Goal: Task Accomplishment & Management: Manage account settings

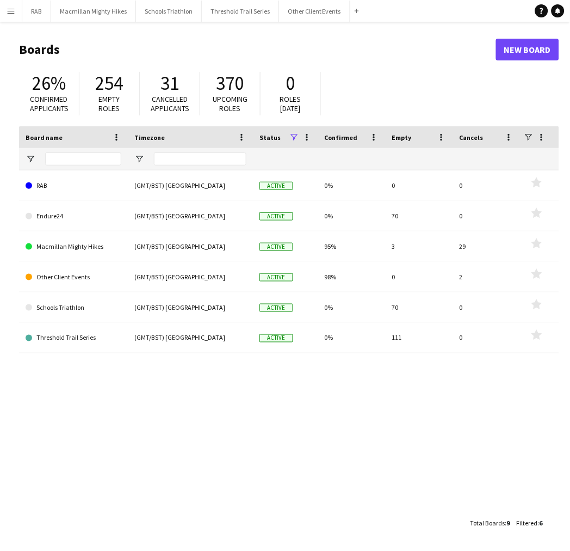
click at [13, 14] on app-icon "Menu" at bounding box center [11, 11] width 9 height 9
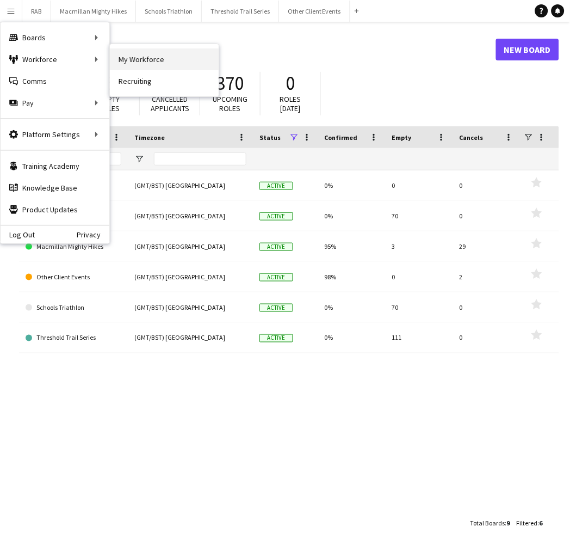
click at [140, 60] on link "My Workforce" at bounding box center [164, 59] width 109 height 22
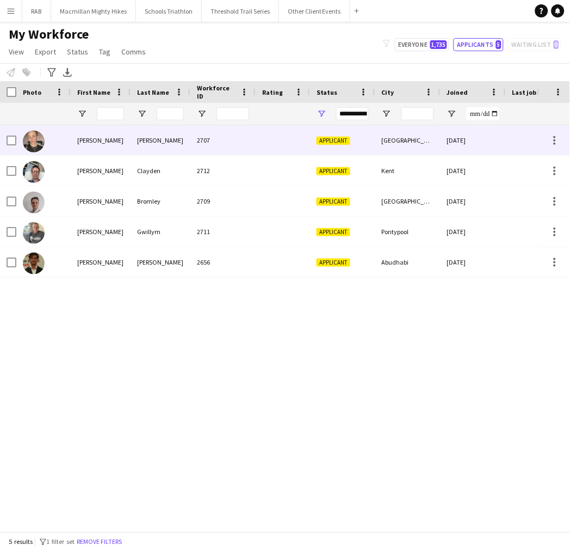
click at [103, 134] on div "[PERSON_NAME]" at bounding box center [101, 140] width 60 height 30
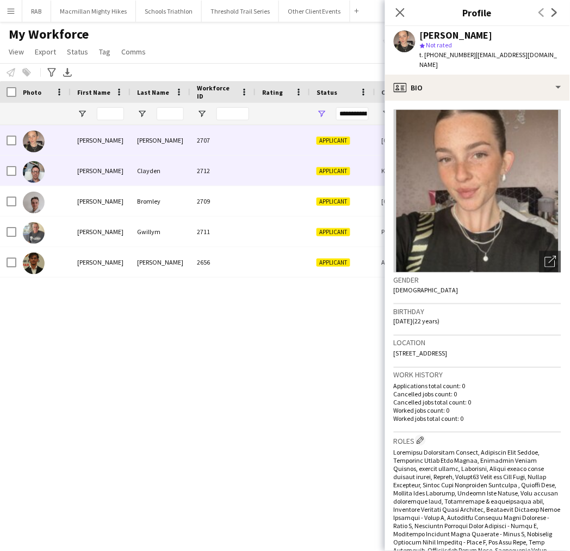
click at [111, 166] on div "[PERSON_NAME]" at bounding box center [101, 171] width 60 height 30
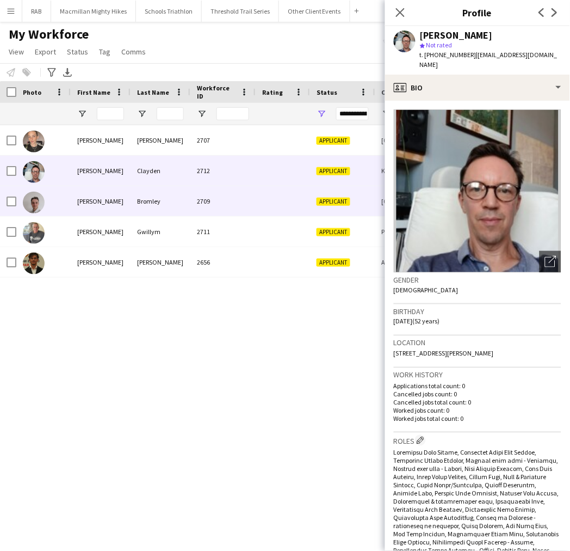
click at [122, 203] on div "[PERSON_NAME]" at bounding box center [101, 201] width 60 height 30
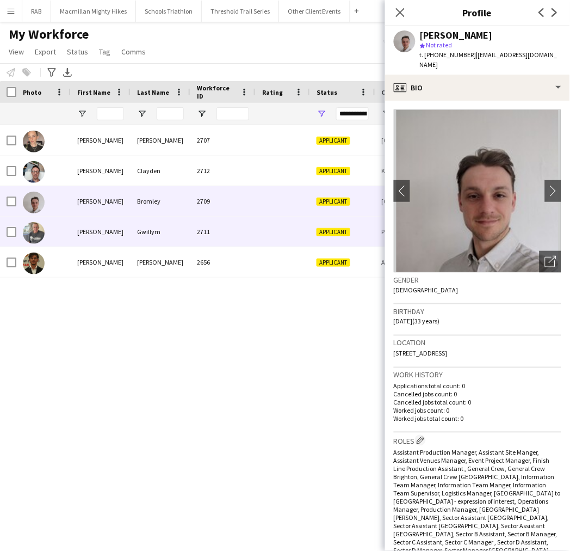
click at [144, 224] on div "Gwillym" at bounding box center [161, 232] width 60 height 30
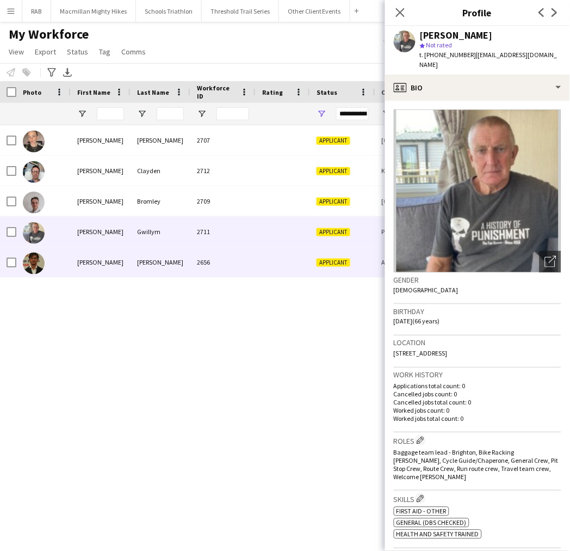
click at [149, 263] on div "[PERSON_NAME]" at bounding box center [161, 262] width 60 height 30
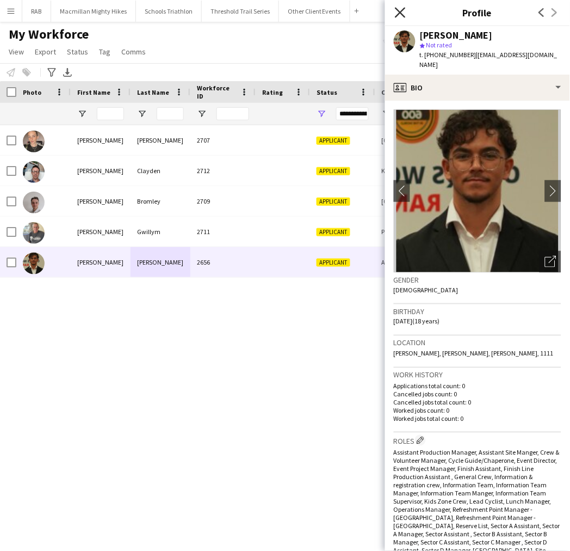
click at [401, 17] on icon "Close pop-in" at bounding box center [400, 12] width 10 height 10
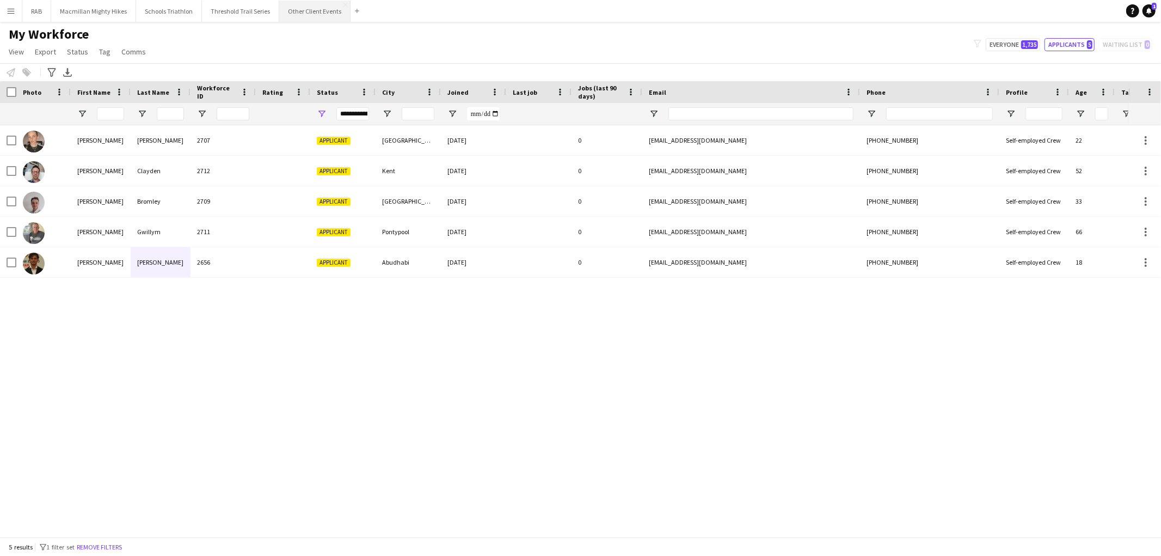
click at [315, 17] on button "Other Client Events Close" at bounding box center [314, 11] width 71 height 21
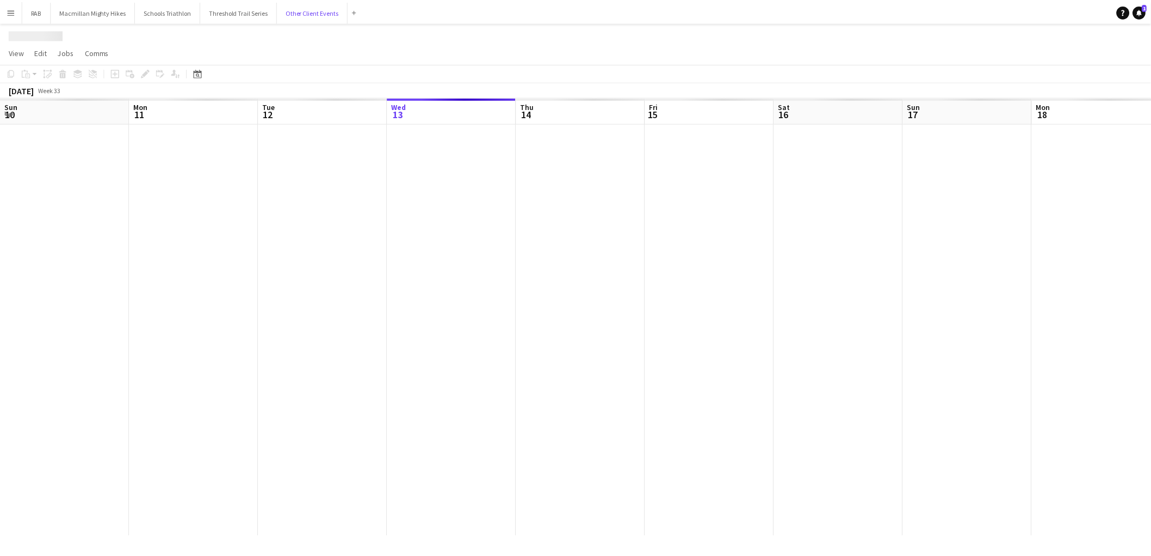
scroll to position [0, 260]
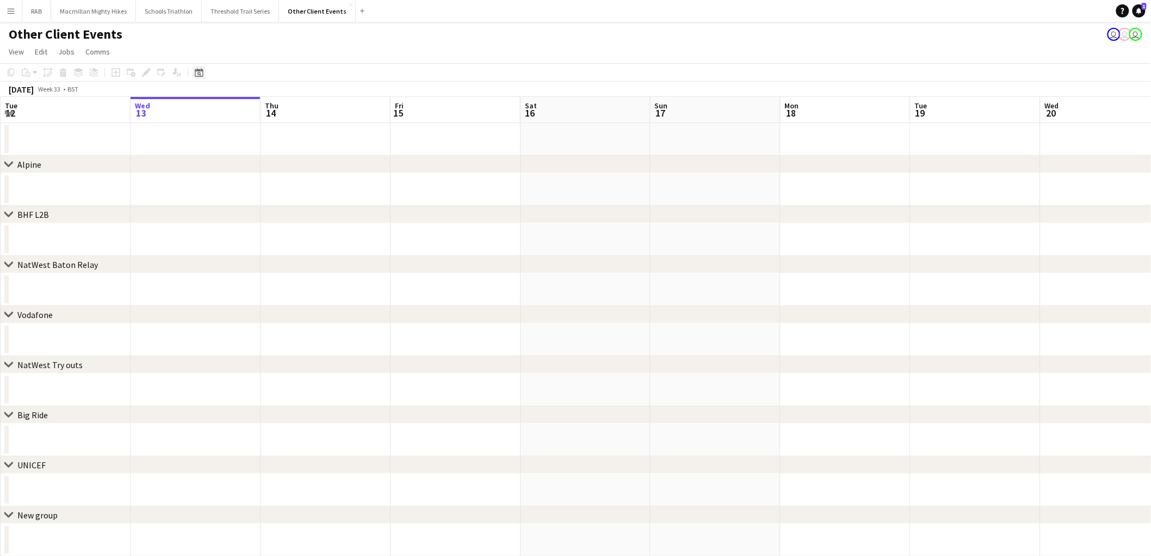
click at [200, 72] on icon "Date picker" at bounding box center [199, 72] width 9 height 9
click at [286, 114] on span "Next month" at bounding box center [287, 110] width 22 height 22
click at [285, 193] on span "21" at bounding box center [286, 194] width 13 height 13
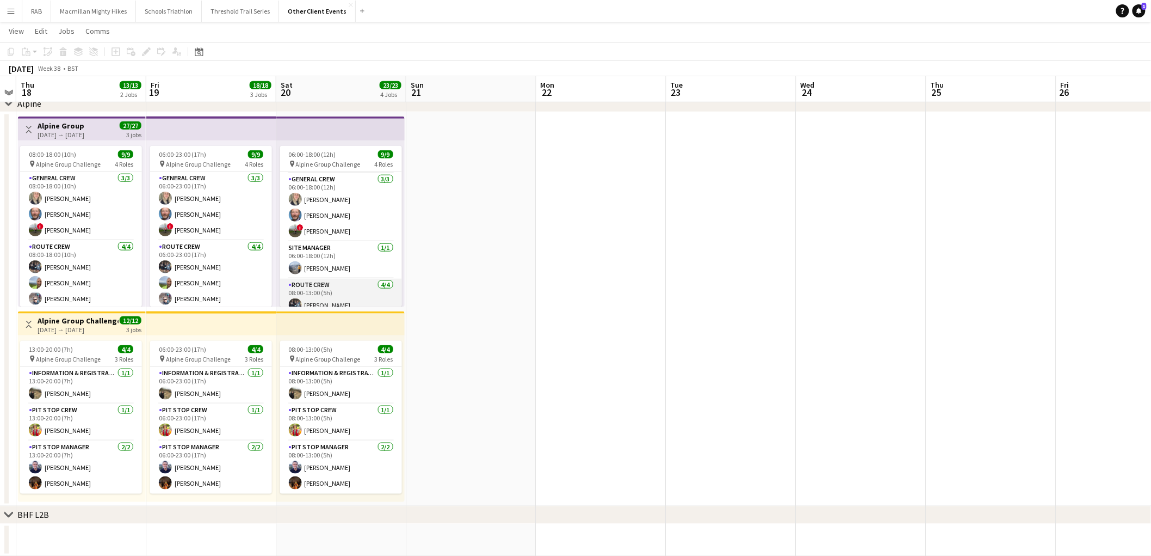
scroll to position [35, 0]
click at [349, 417] on app-card-role "Pit Stop Crew [DATE] 08:00-13:00 (5h) [PERSON_NAME]" at bounding box center [341, 422] width 122 height 37
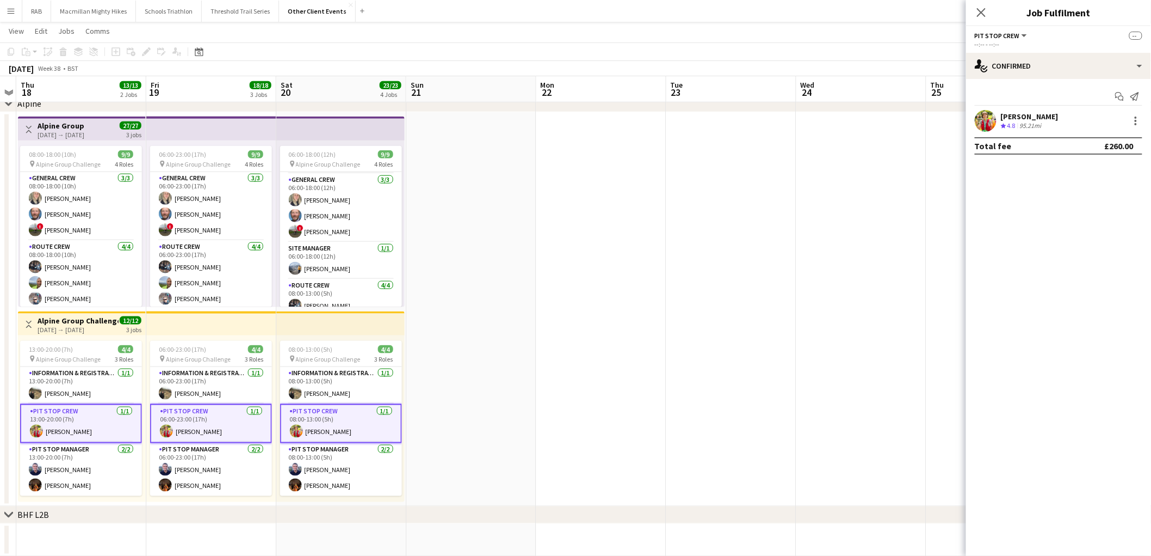
click at [570, 125] on app-user-avatar at bounding box center [986, 121] width 22 height 22
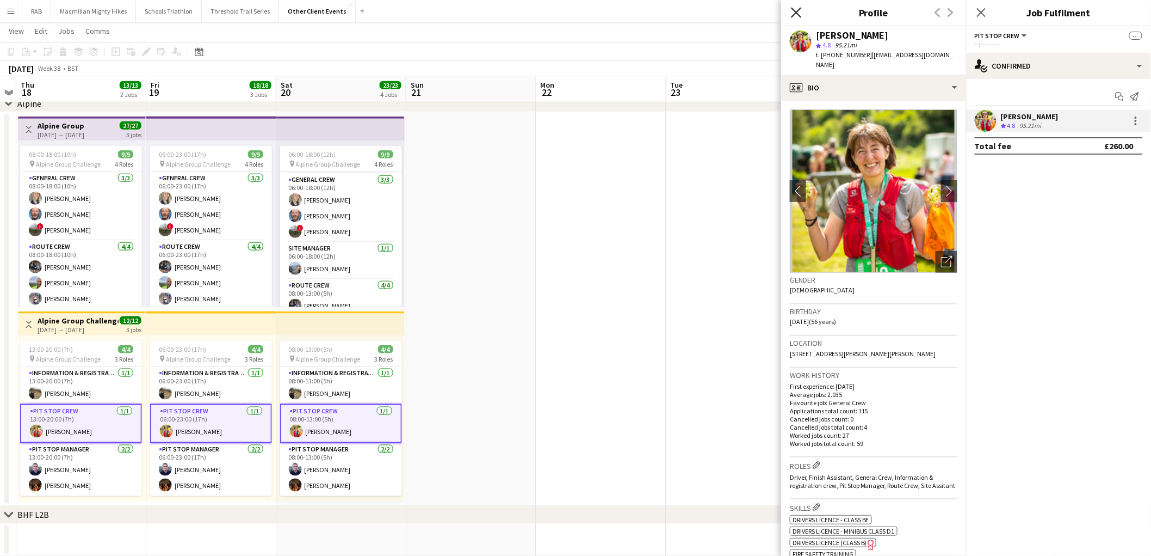
click at [570, 12] on icon "Close pop-in" at bounding box center [796, 12] width 10 height 10
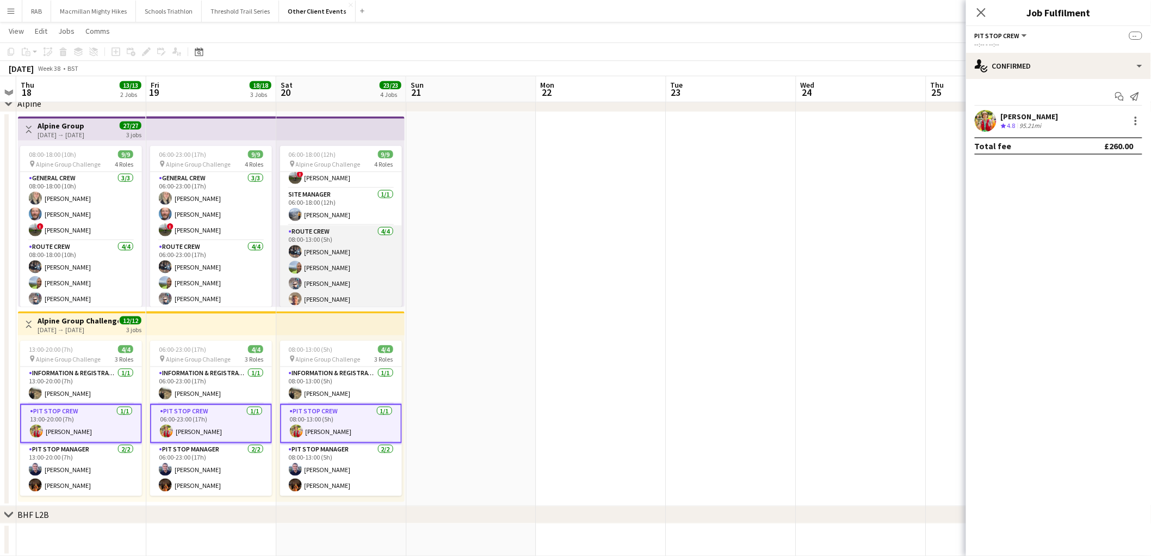
scroll to position [93, 0]
click at [500, 55] on app-toolbar "Copy Paste Paste Ctrl+V Paste with crew Ctrl+Shift+V Paste linked Job [GEOGRAPH…" at bounding box center [575, 51] width 1151 height 19
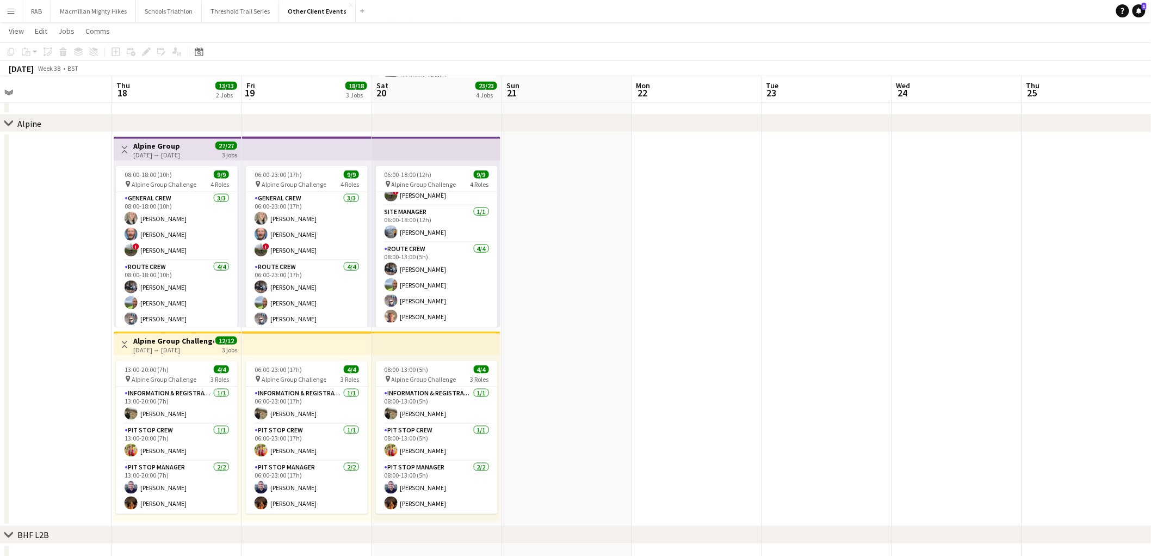
scroll to position [390, 0]
